Goal: Check status: Check status

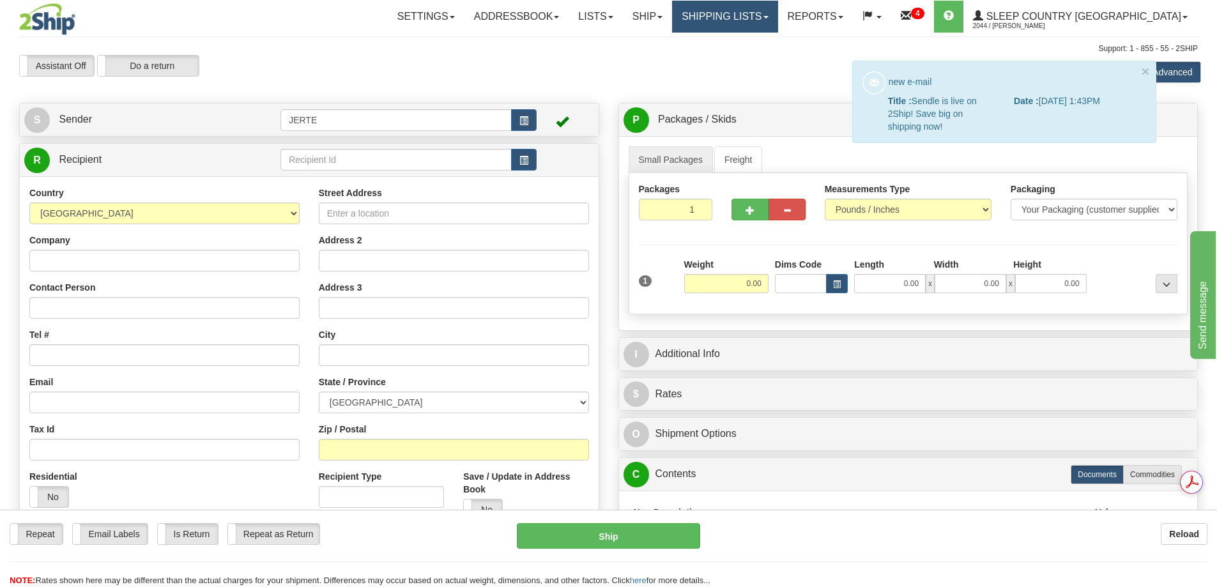
click at [777, 22] on link "Shipping lists" at bounding box center [724, 17] width 105 height 32
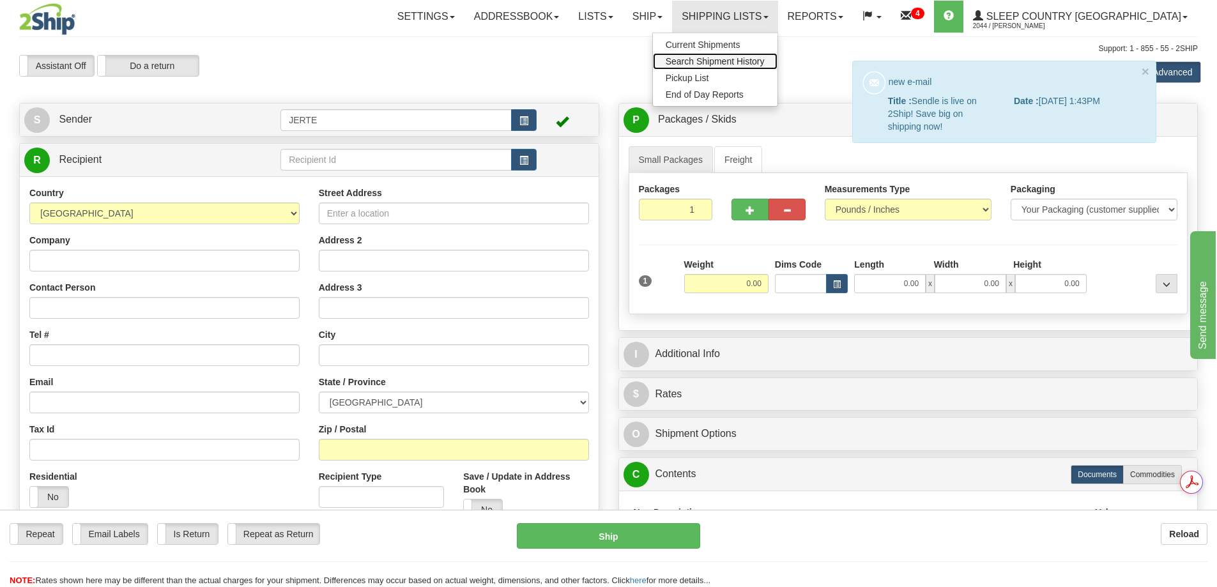
click at [765, 62] on span "Search Shipment History" at bounding box center [715, 61] width 99 height 10
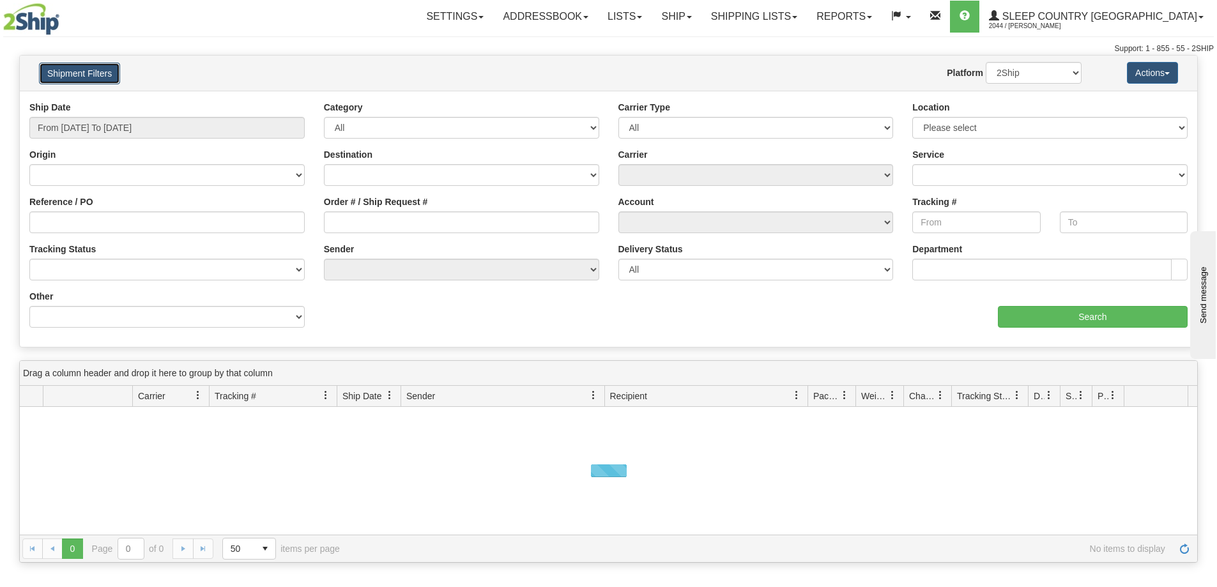
click at [82, 72] on button "Shipment Filters" at bounding box center [79, 74] width 81 height 22
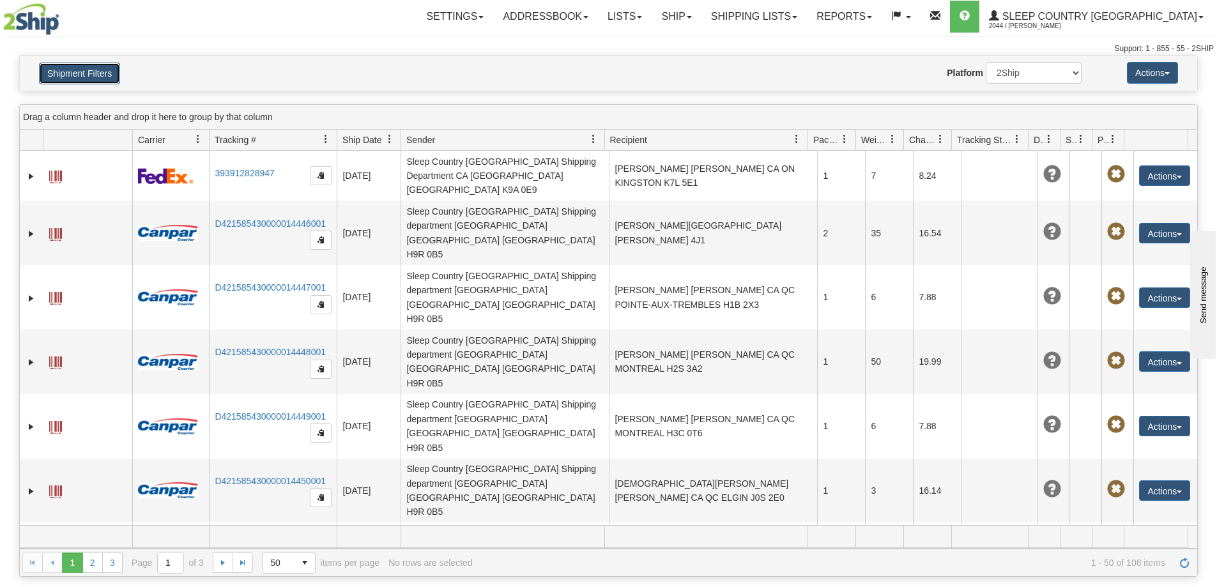
click at [87, 79] on button "Shipment Filters" at bounding box center [79, 74] width 81 height 22
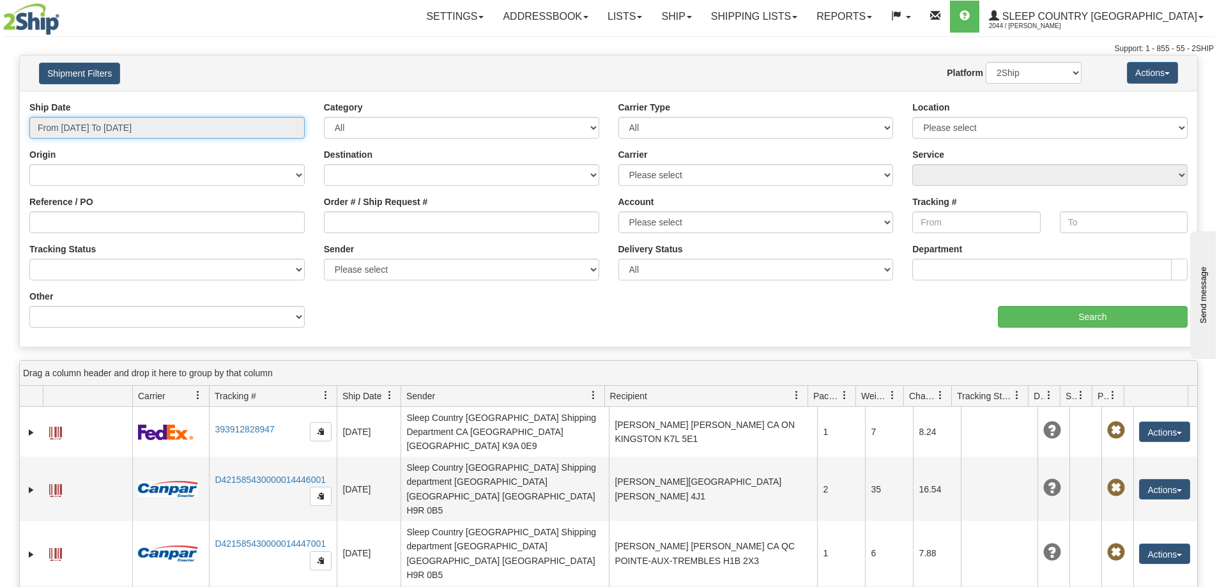
click at [109, 128] on input "From 10/04/2025 To 10/05/2025" at bounding box center [166, 128] width 275 height 22
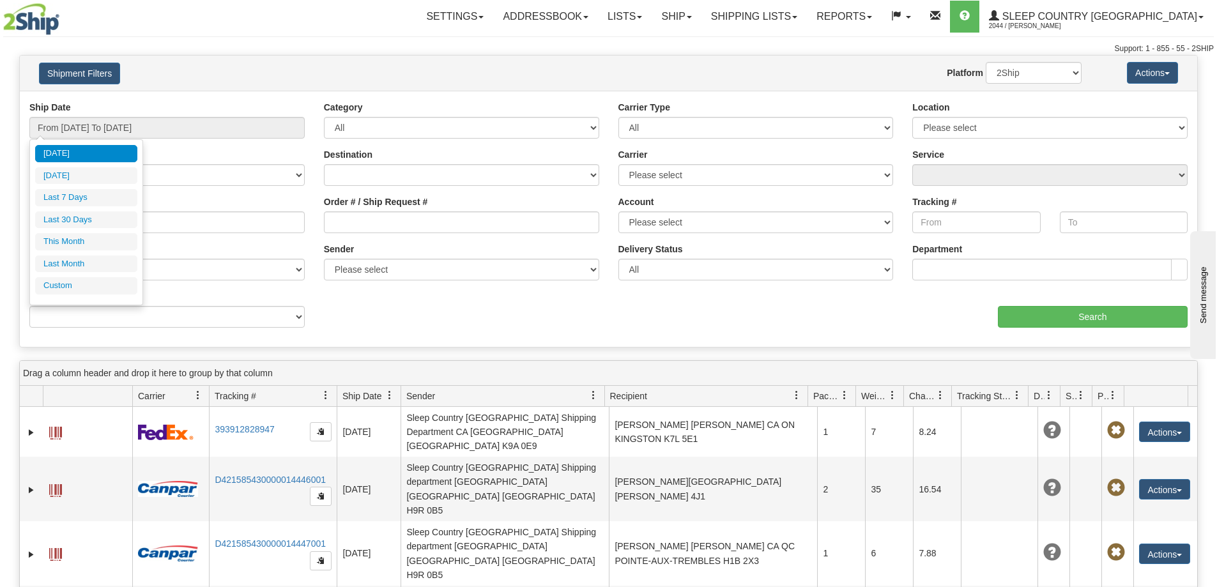
click at [85, 218] on li "Last 30 Days" at bounding box center [86, 219] width 102 height 17
type input "From 09/06/2025 To 10/05/2025"
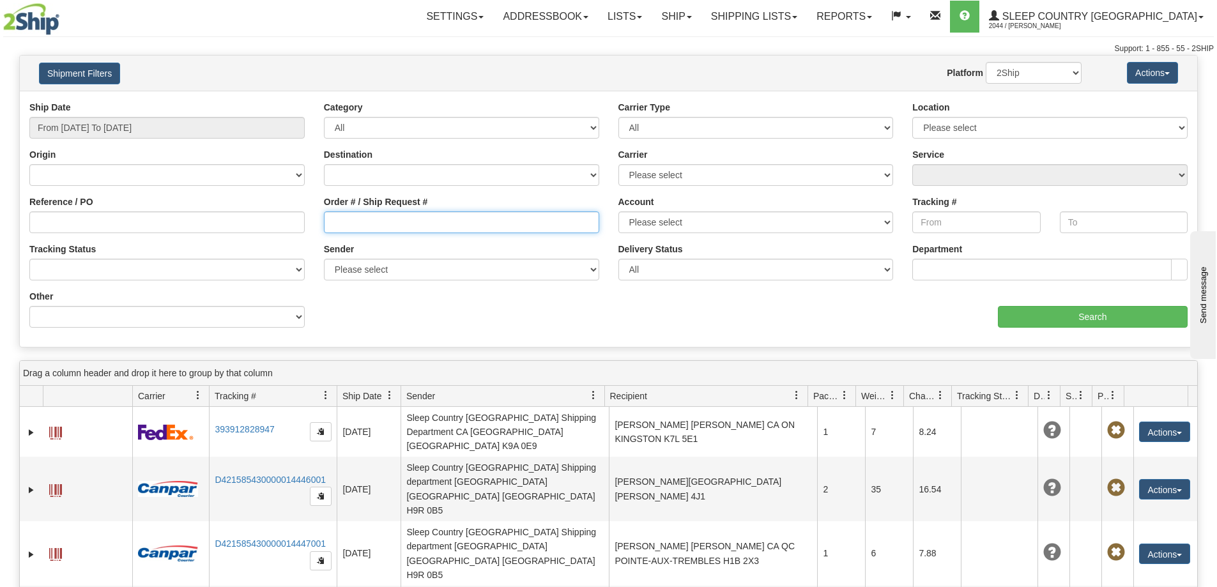
click at [352, 227] on input "Order # / Ship Request #" at bounding box center [461, 222] width 275 height 22
paste input "9002I139362"
type input "9002I139362"
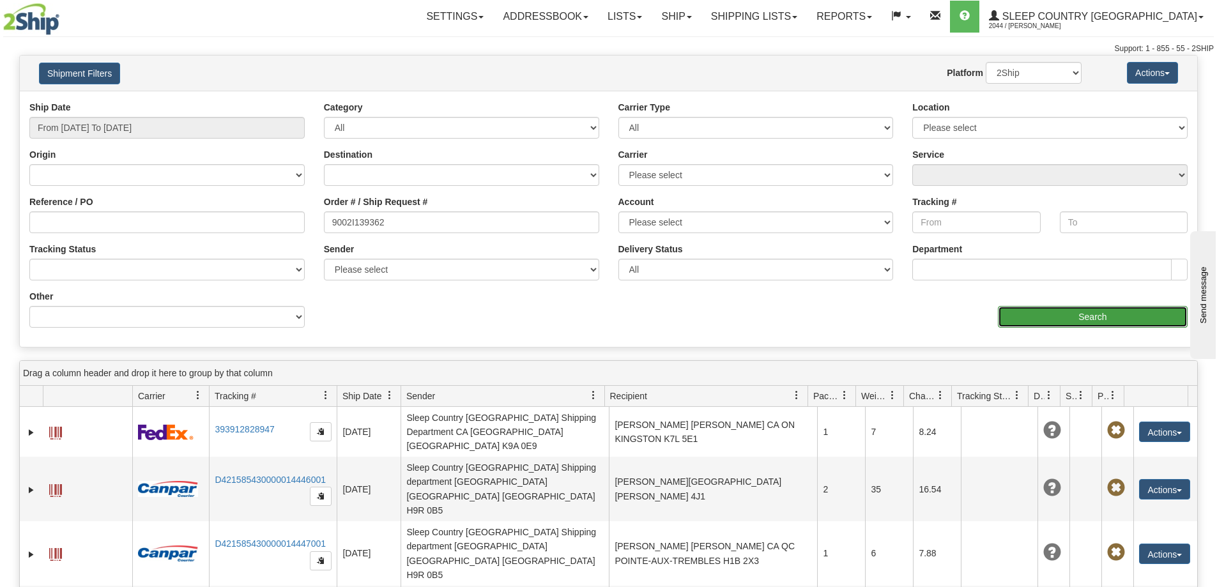
click at [1076, 321] on input "Search" at bounding box center [1093, 317] width 190 height 22
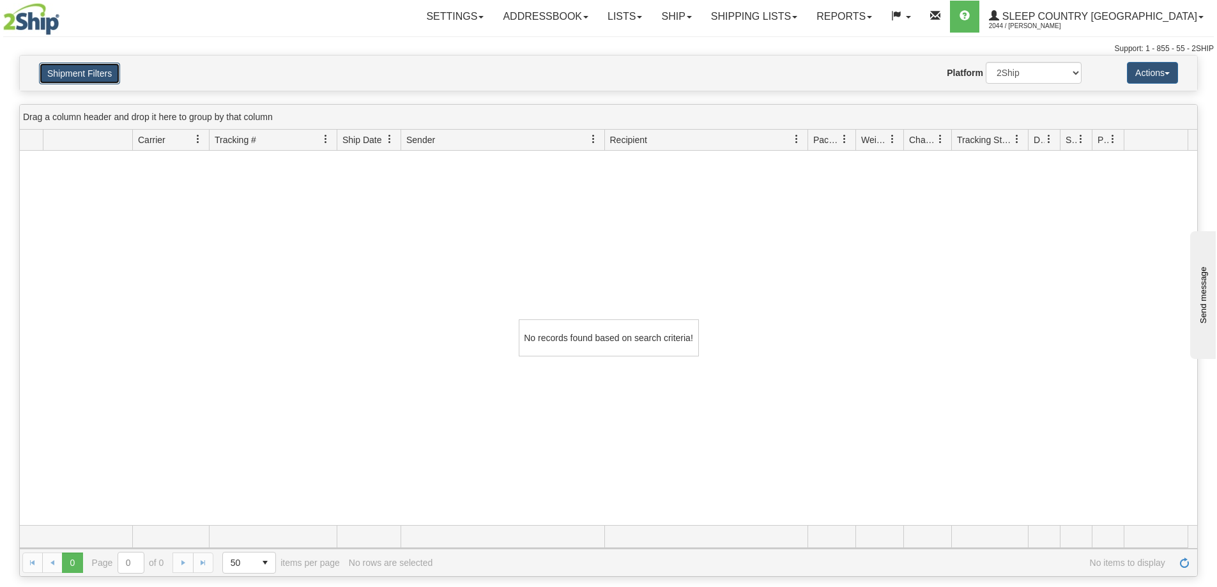
click at [92, 70] on button "Shipment Filters" at bounding box center [79, 74] width 81 height 22
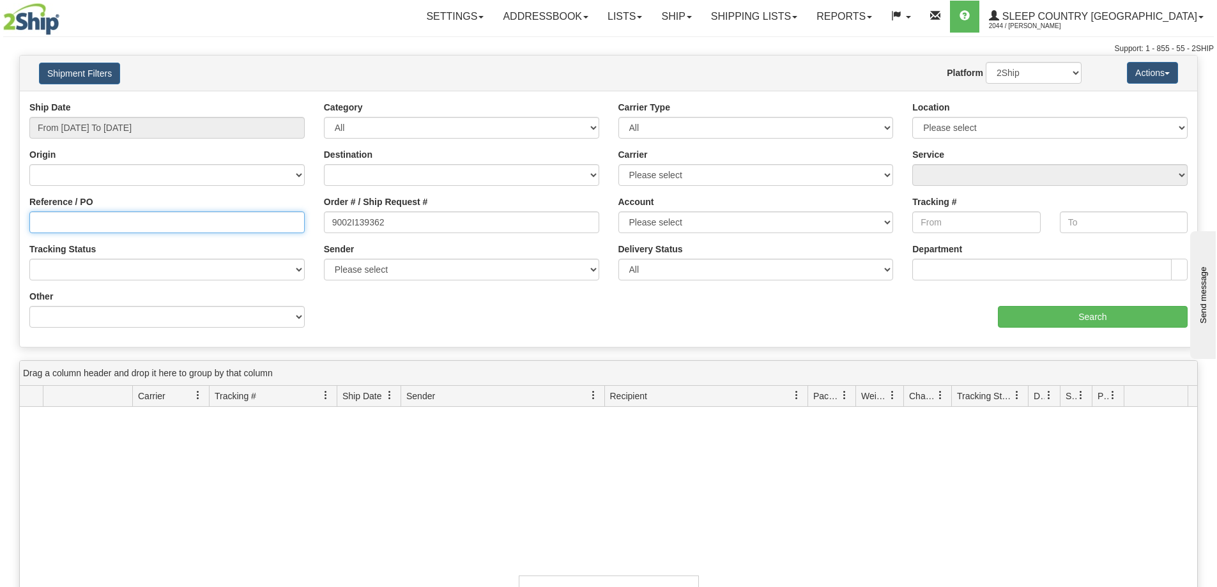
click at [67, 224] on input "Reference / PO" at bounding box center [166, 222] width 275 height 22
paste input "9002I139362"
click at [36, 223] on input "9002I139362" at bounding box center [166, 222] width 275 height 22
type input "9002I139362"
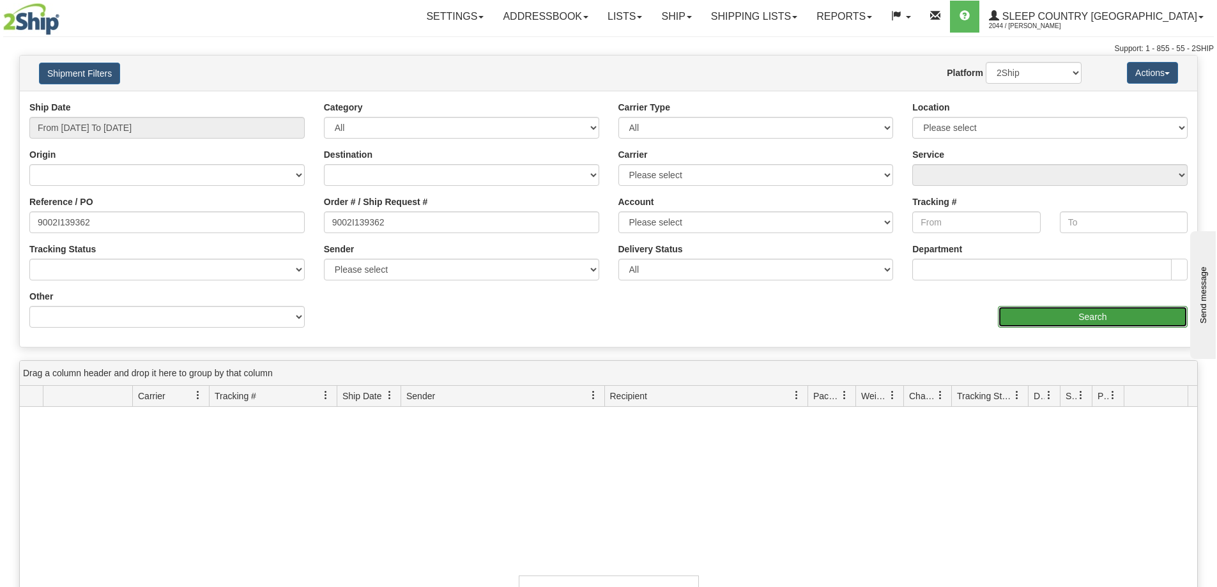
click at [1065, 324] on input "Search" at bounding box center [1093, 317] width 190 height 22
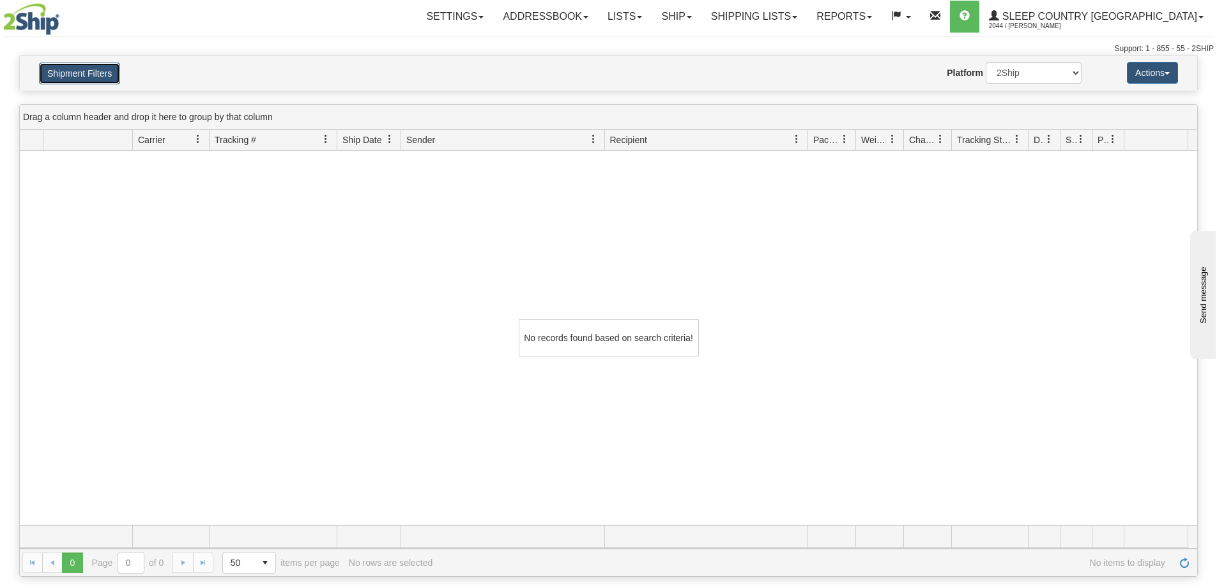
click at [82, 72] on button "Shipment Filters" at bounding box center [79, 74] width 81 height 22
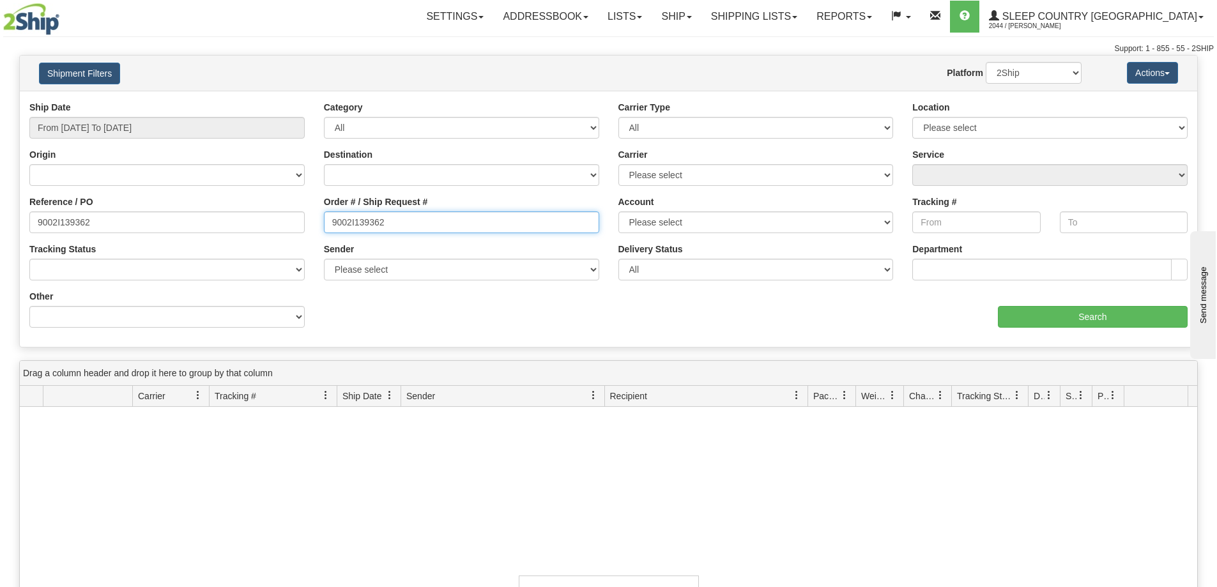
drag, startPoint x: 399, startPoint y: 220, endPoint x: 293, endPoint y: 214, distance: 106.2
click at [298, 101] on div "Reference / PO 9002I139362 Order # / Ship Request # 9002I139362 Account Please …" at bounding box center [608, 101] width 1177 height 0
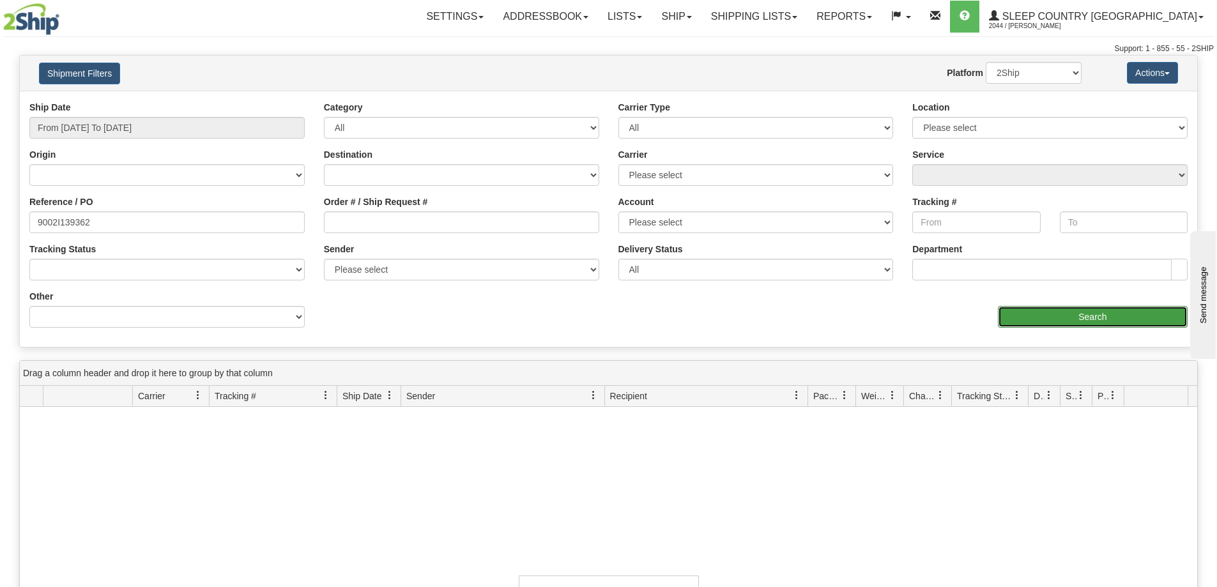
click at [1066, 320] on input "Search" at bounding box center [1093, 317] width 190 height 22
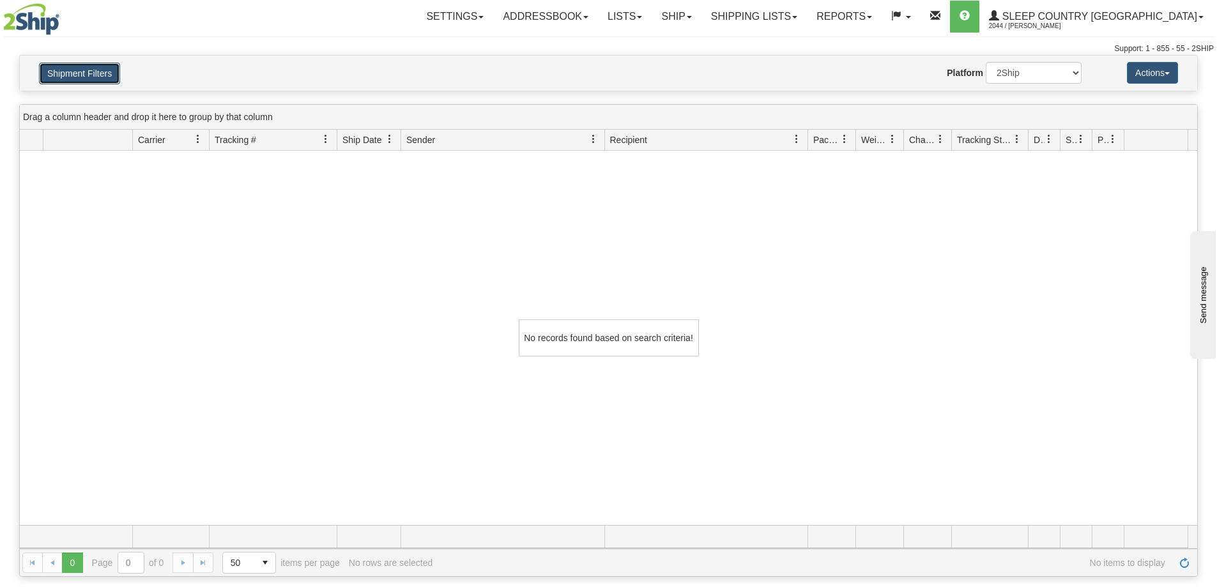
click at [84, 70] on button "Shipment Filters" at bounding box center [79, 74] width 81 height 22
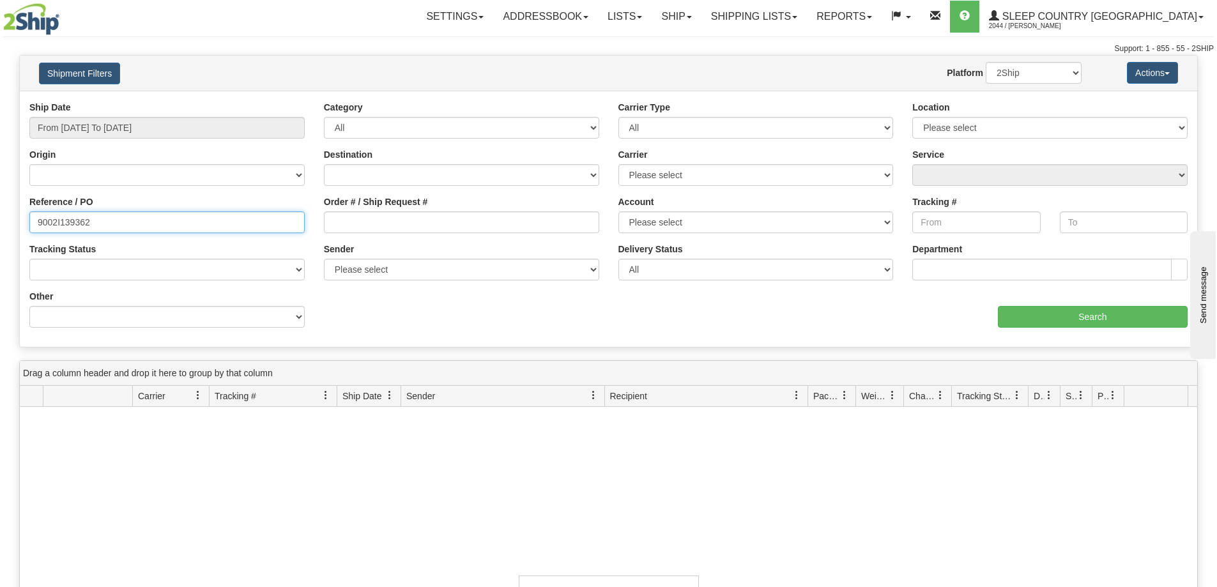
drag, startPoint x: 120, startPoint y: 222, endPoint x: 0, endPoint y: 215, distance: 120.3
click at [0, 217] on div "Please wait... × Confirm Delete Delete Cancel × Confirm Delete Yes No Cancel × …" at bounding box center [608, 444] width 1217 height 778
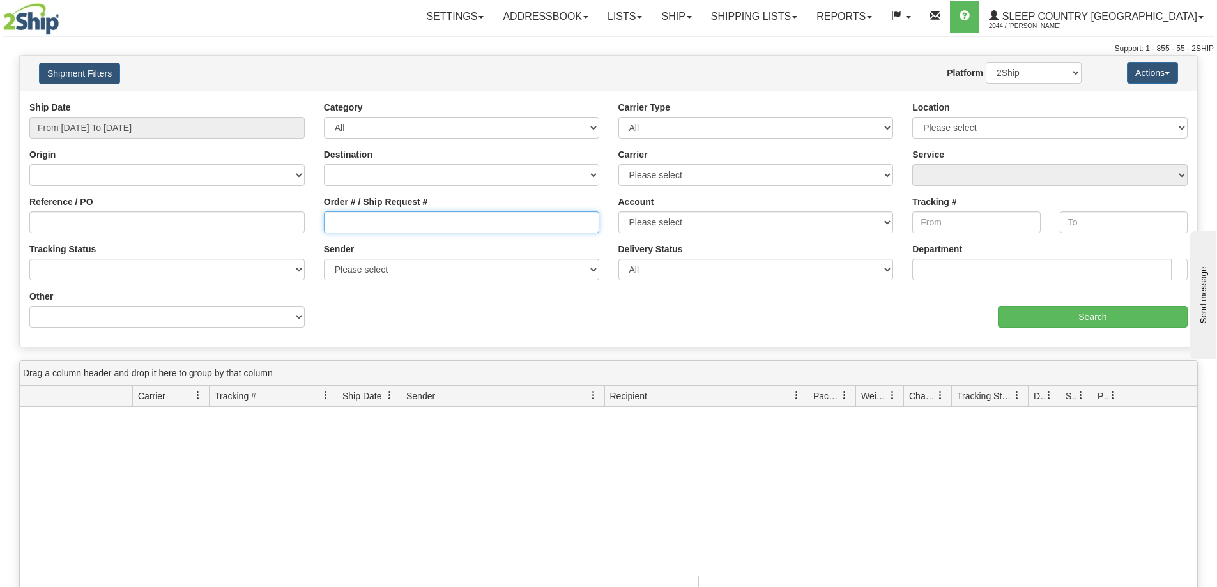
click at [328, 222] on input "Order # / Ship Request #" at bounding box center [461, 222] width 275 height 22
type input "9000I139362"
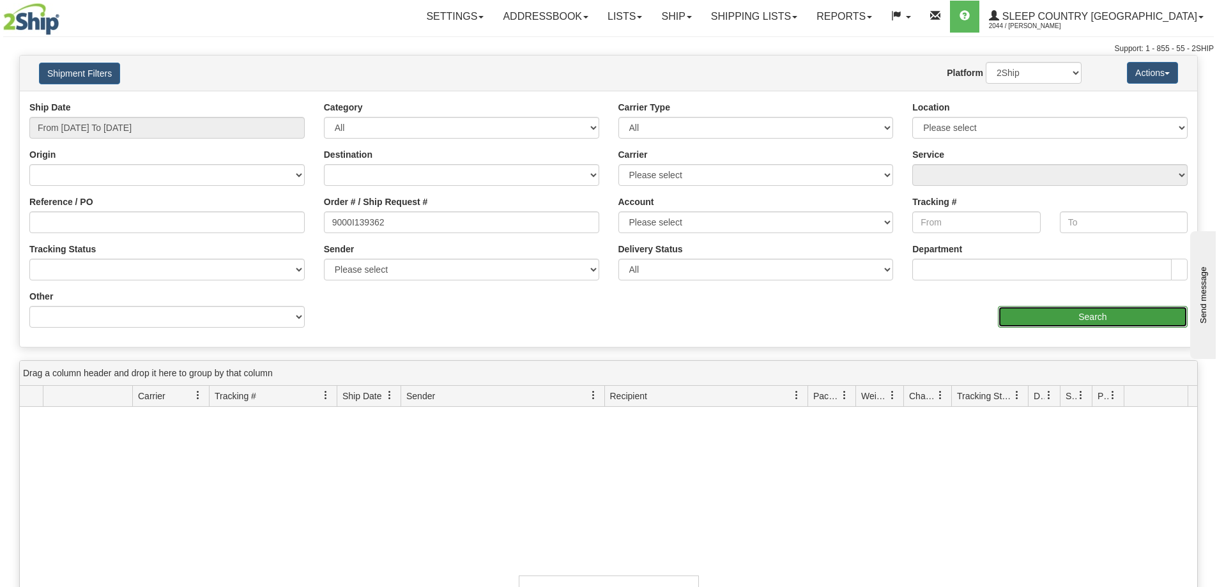
click at [1058, 312] on input "Search" at bounding box center [1093, 317] width 190 height 22
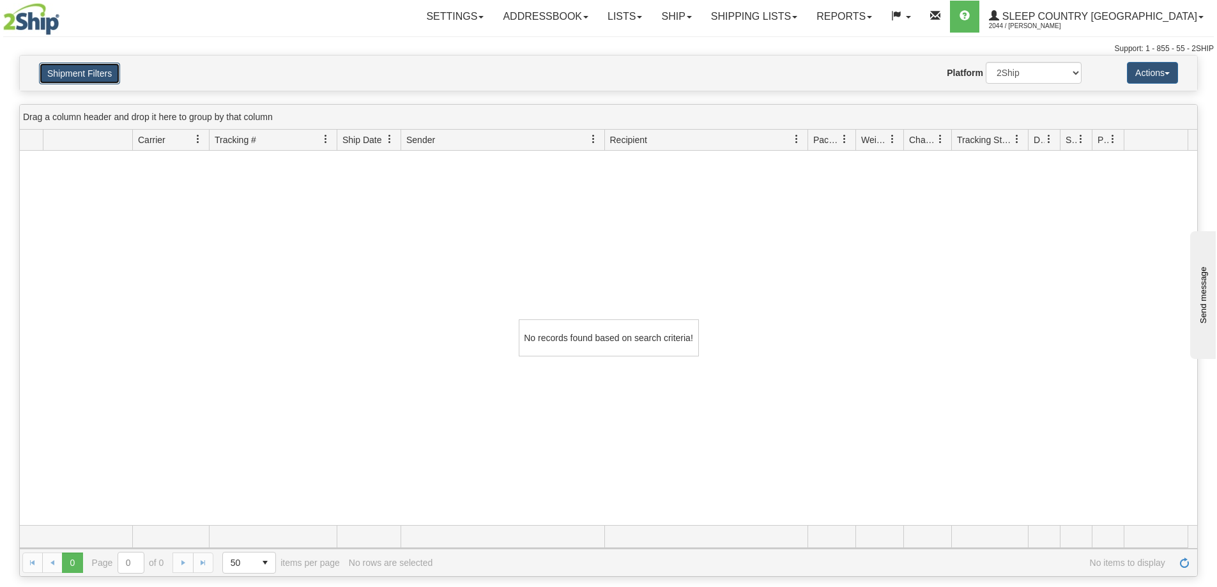
click at [86, 70] on button "Shipment Filters" at bounding box center [79, 74] width 81 height 22
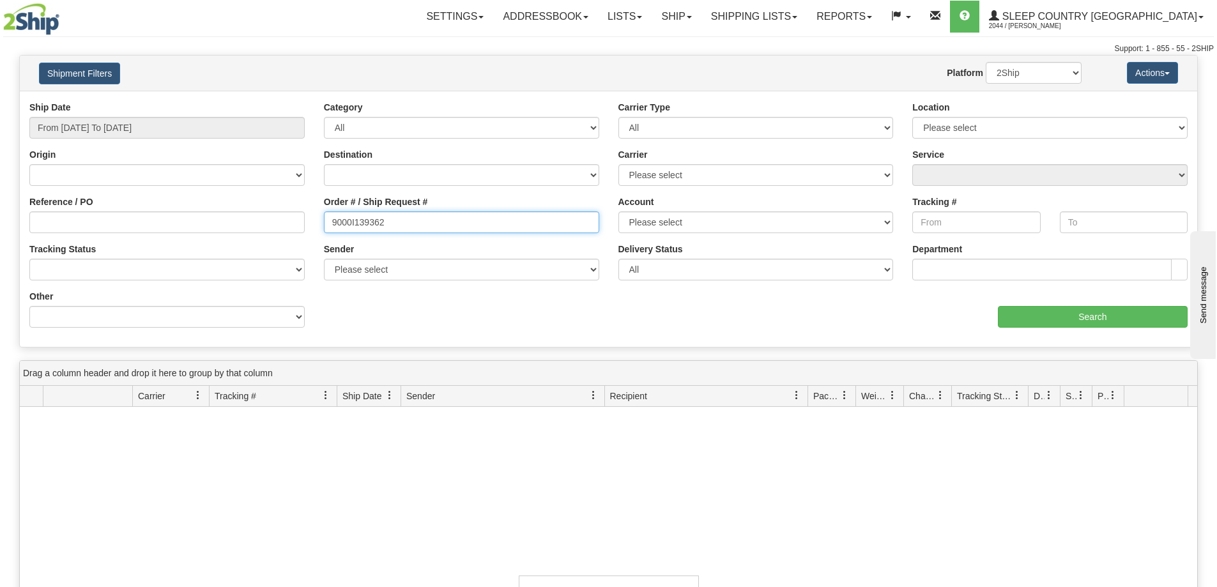
drag, startPoint x: 431, startPoint y: 224, endPoint x: 222, endPoint y: 207, distance: 208.9
click at [222, 101] on div "Reference / PO Order # / Ship Request # 9000I139362 Account Please select Canad…" at bounding box center [608, 101] width 1177 height 0
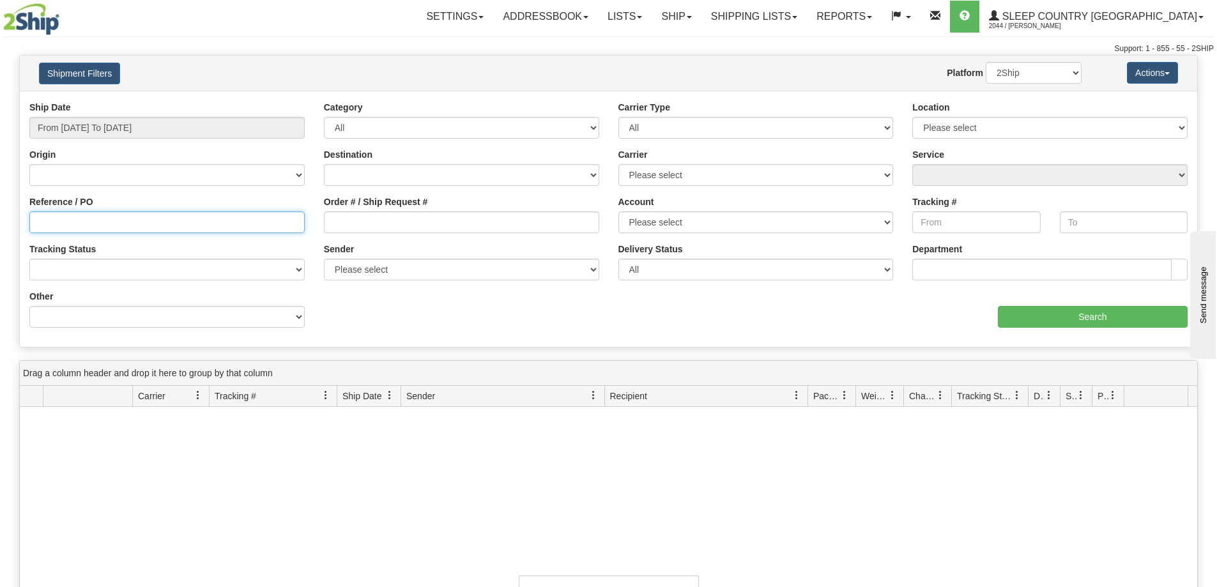
click at [66, 215] on input "Reference / PO" at bounding box center [166, 222] width 275 height 22
paste input "1060073"
click at [40, 221] on input "1060073" at bounding box center [166, 222] width 275 height 22
click at [39, 224] on input "1060073" at bounding box center [166, 222] width 275 height 22
type input "1060073"
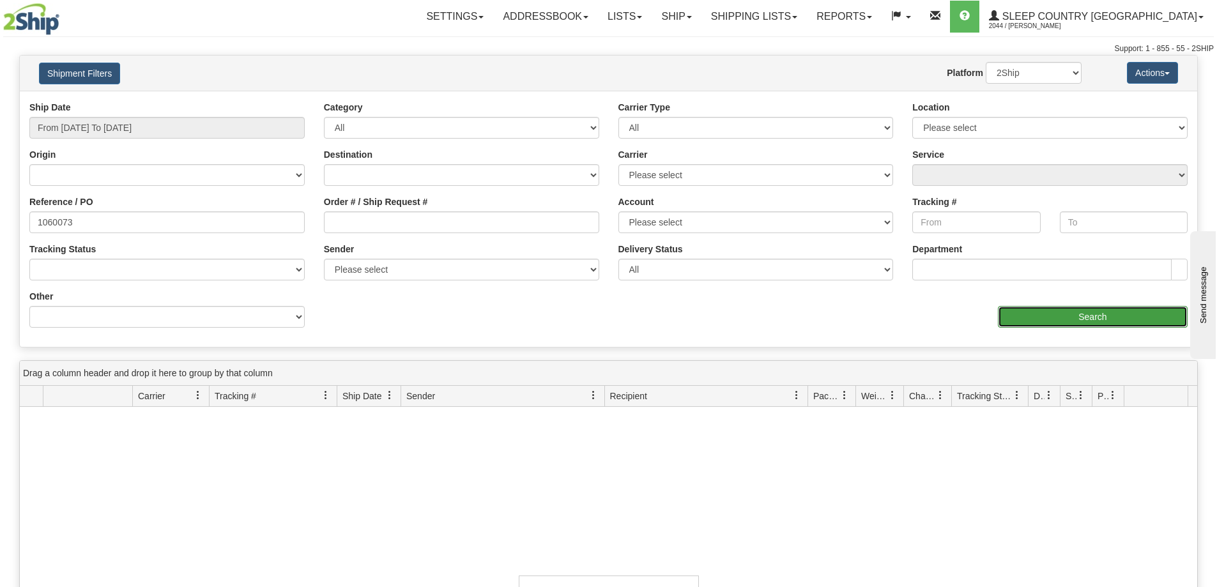
click at [1106, 319] on input "Search" at bounding box center [1093, 317] width 190 height 22
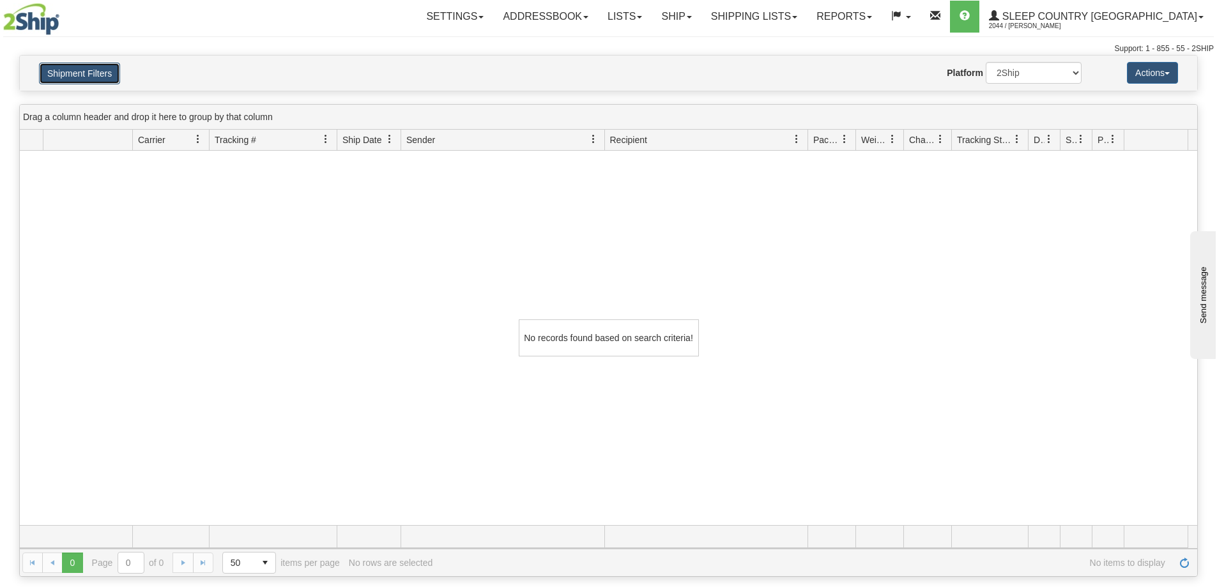
click at [68, 73] on button "Shipment Filters" at bounding box center [79, 74] width 81 height 22
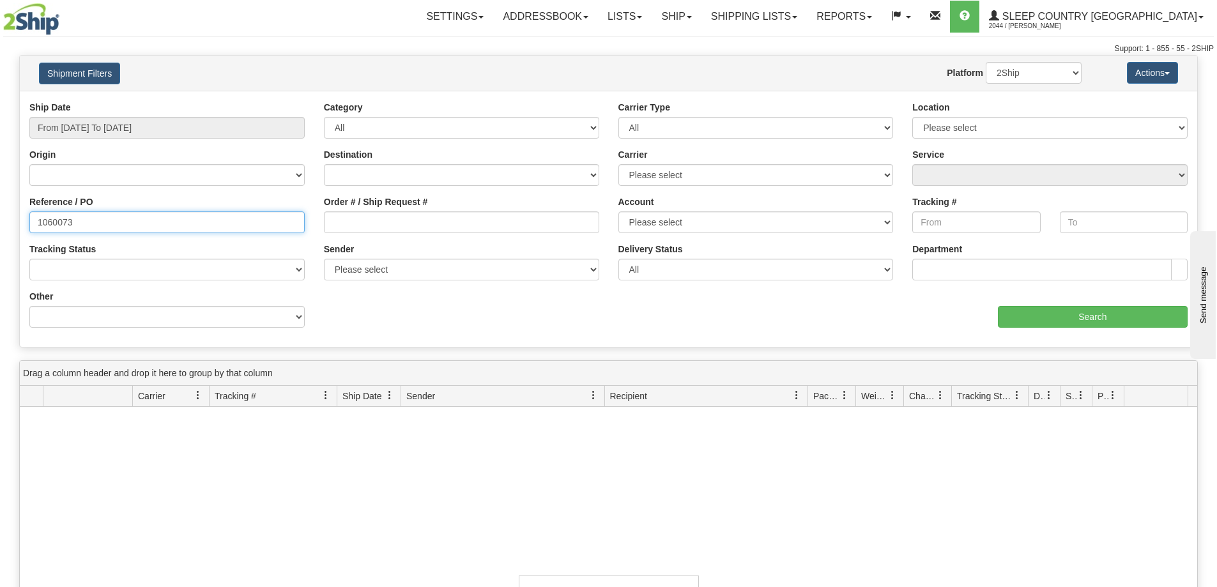
drag, startPoint x: 83, startPoint y: 220, endPoint x: 0, endPoint y: 216, distance: 83.1
click at [0, 216] on div "Please wait... × Confirm Delete Delete Cancel × Confirm Delete Yes No Cancel × …" at bounding box center [608, 444] width 1217 height 778
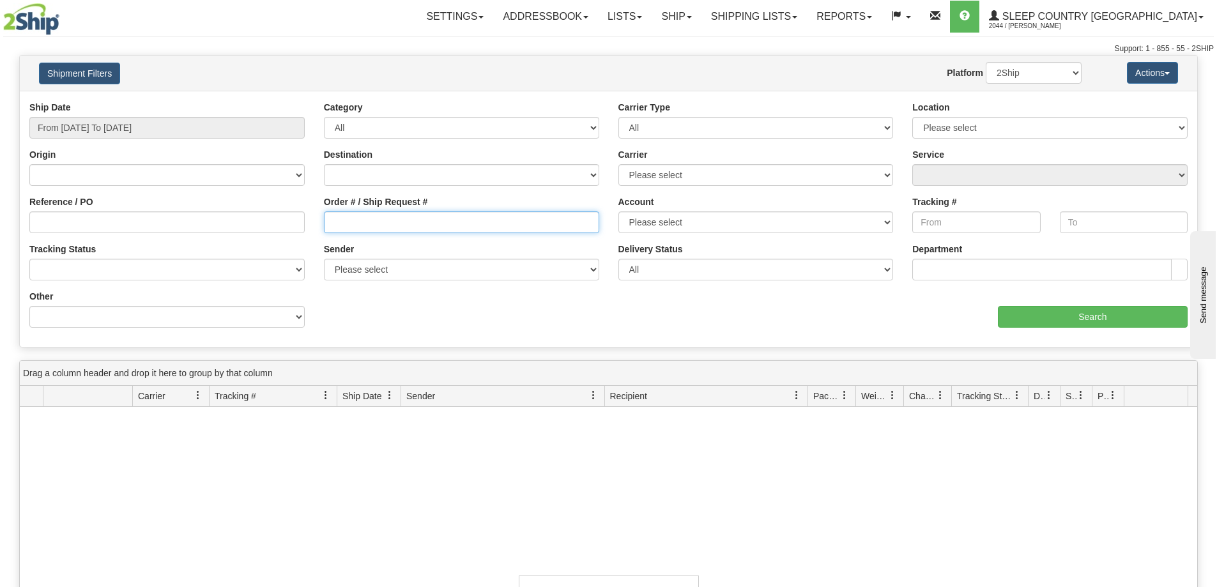
click at [336, 226] on input "Order # / Ship Request #" at bounding box center [461, 222] width 275 height 22
paste input "1060073"
click at [334, 220] on input "1060073" at bounding box center [461, 222] width 275 height 22
type input "1060073"
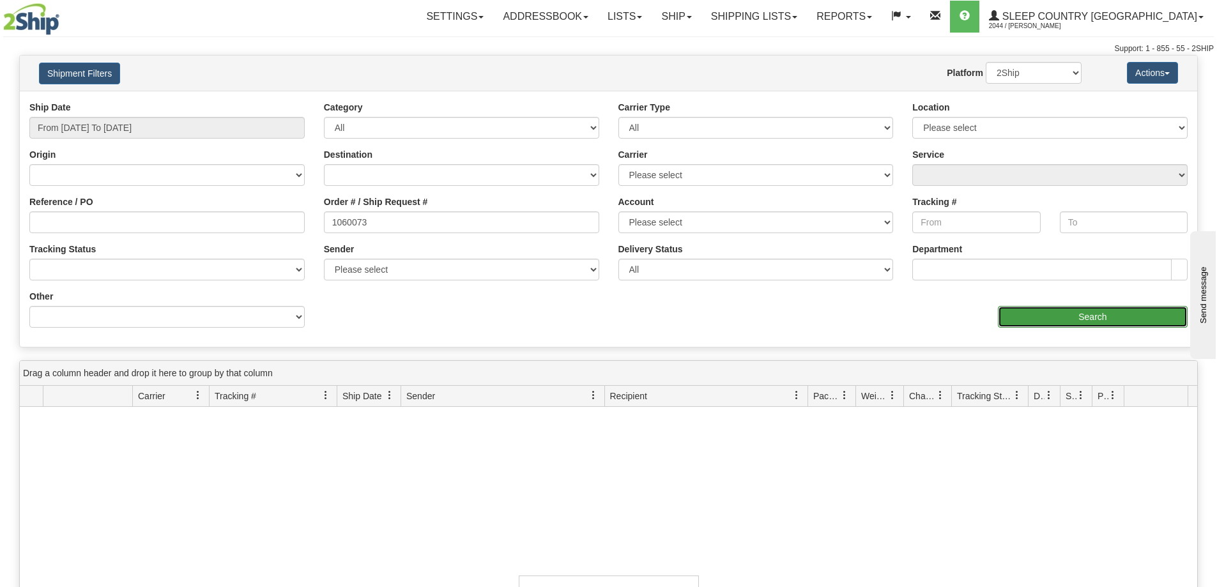
click at [1088, 316] on input "Search" at bounding box center [1093, 317] width 190 height 22
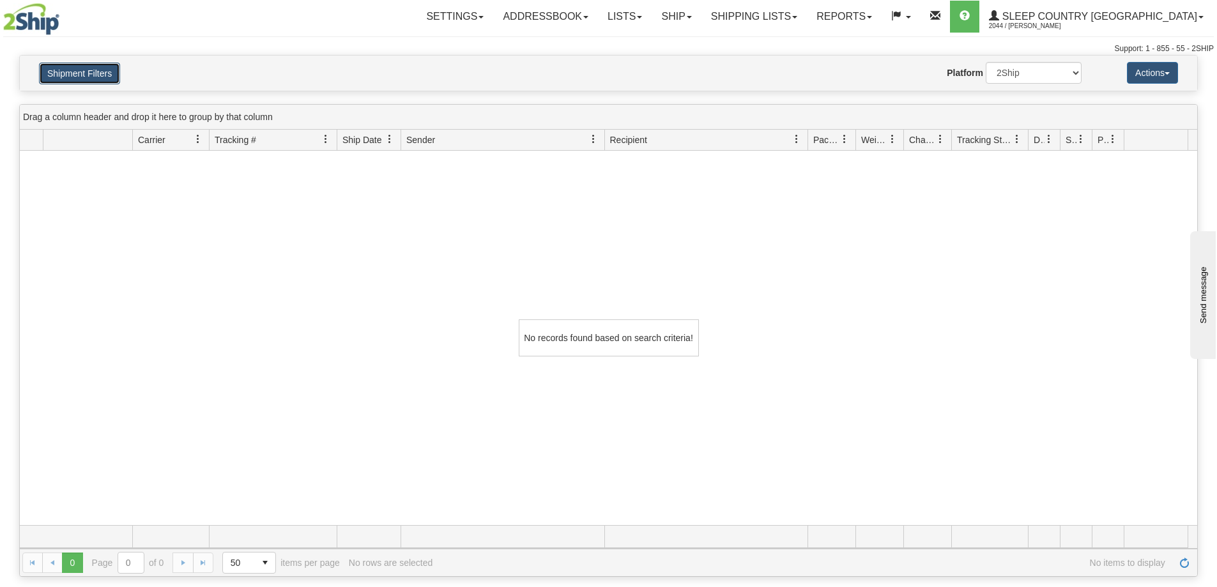
click at [67, 78] on button "Shipment Filters" at bounding box center [79, 74] width 81 height 22
